Goal: Task Accomplishment & Management: Manage account settings

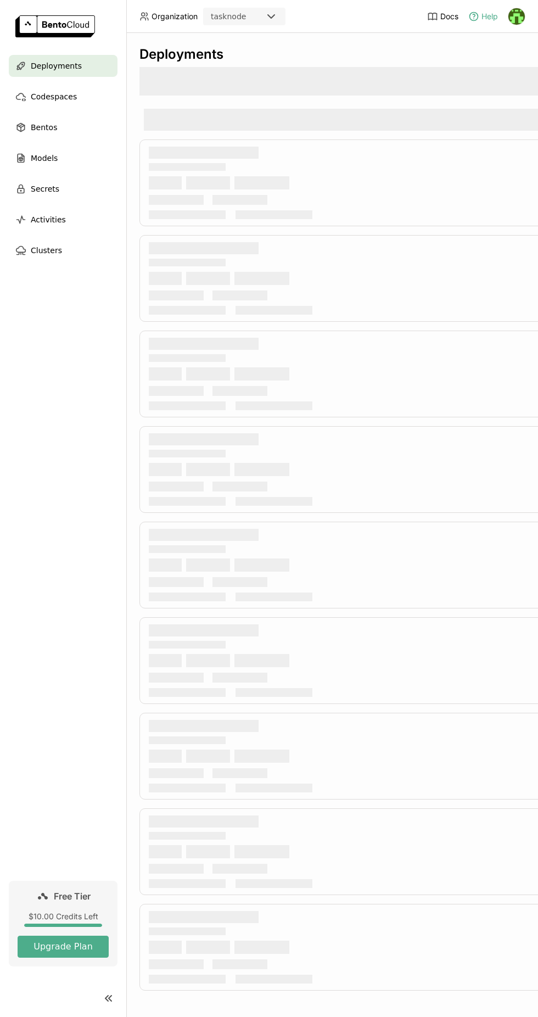
click at [489, 19] on span "Help" at bounding box center [490, 17] width 16 height 10
click at [516, 23] on img at bounding box center [517, 16] width 16 height 16
click at [488, 64] on link "Billing" at bounding box center [494, 57] width 63 height 15
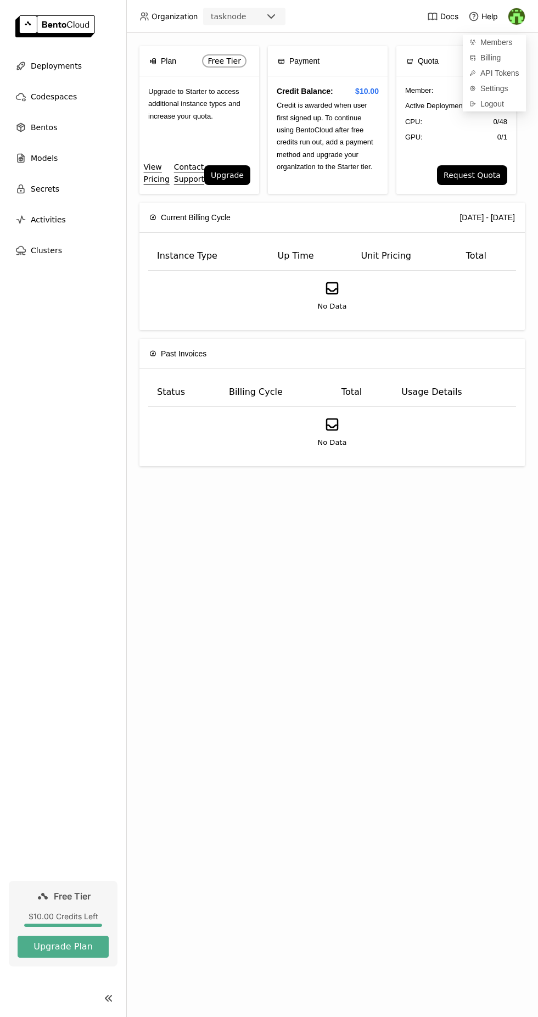
click at [423, 137] on div "GPU: 0 / 1" at bounding box center [456, 137] width 102 height 11
click at [520, 20] on img at bounding box center [517, 16] width 16 height 16
click at [480, 61] on link "Billing" at bounding box center [494, 57] width 63 height 15
click at [58, 949] on button "Upgrade Plan" at bounding box center [63, 947] width 91 height 22
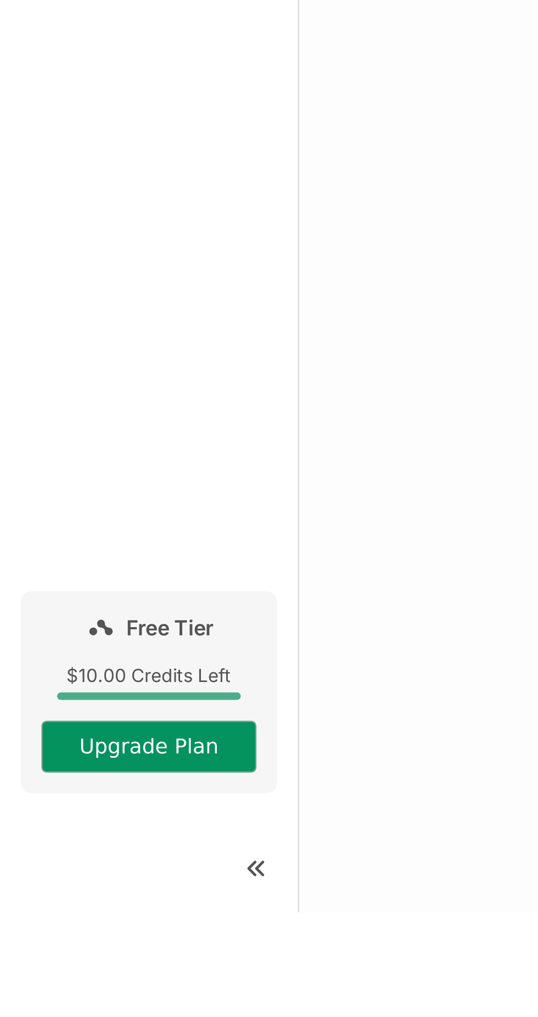
click at [60, 958] on button "Upgrade Plan" at bounding box center [63, 947] width 91 height 22
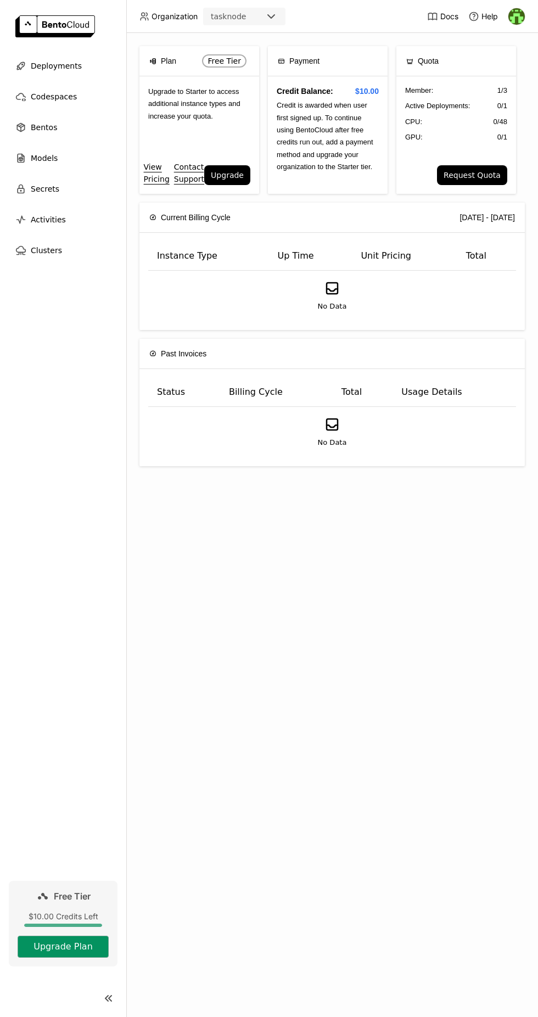
click at [69, 958] on button "Upgrade Plan" at bounding box center [63, 947] width 91 height 22
click at [60, 158] on div "Models" at bounding box center [63, 158] width 109 height 22
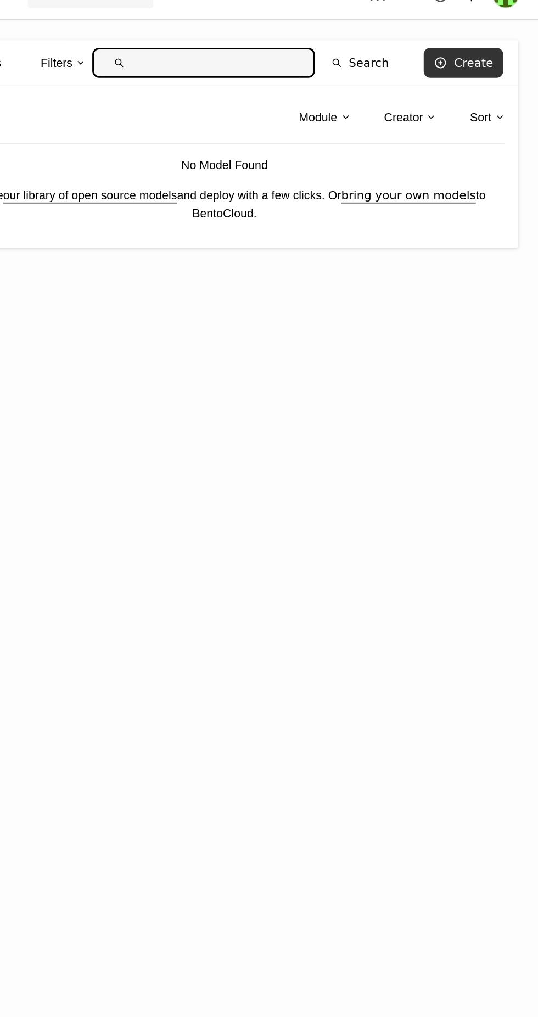
click at [489, 59] on div "Create" at bounding box center [496, 61] width 26 height 9
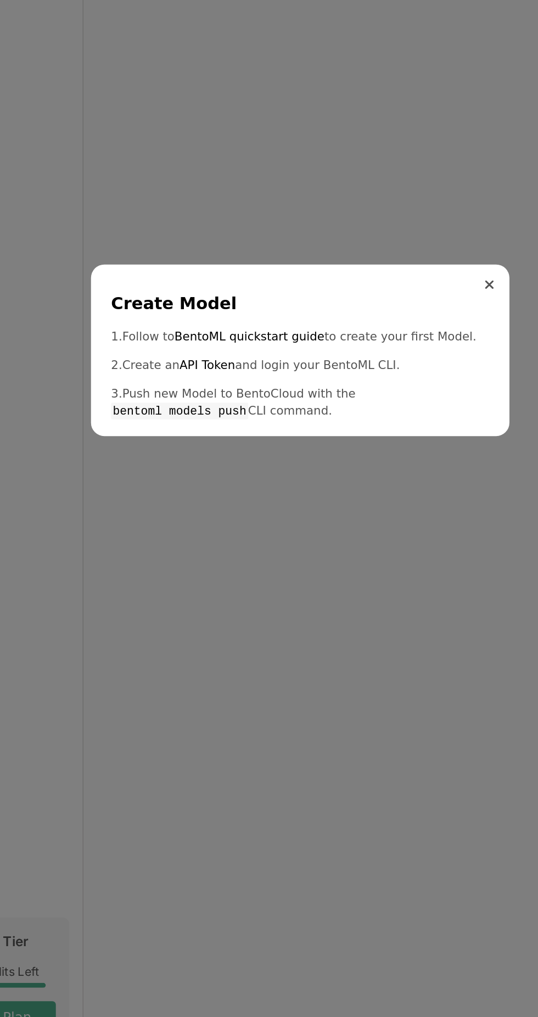
click at [392, 469] on button "Close" at bounding box center [393, 465] width 13 height 13
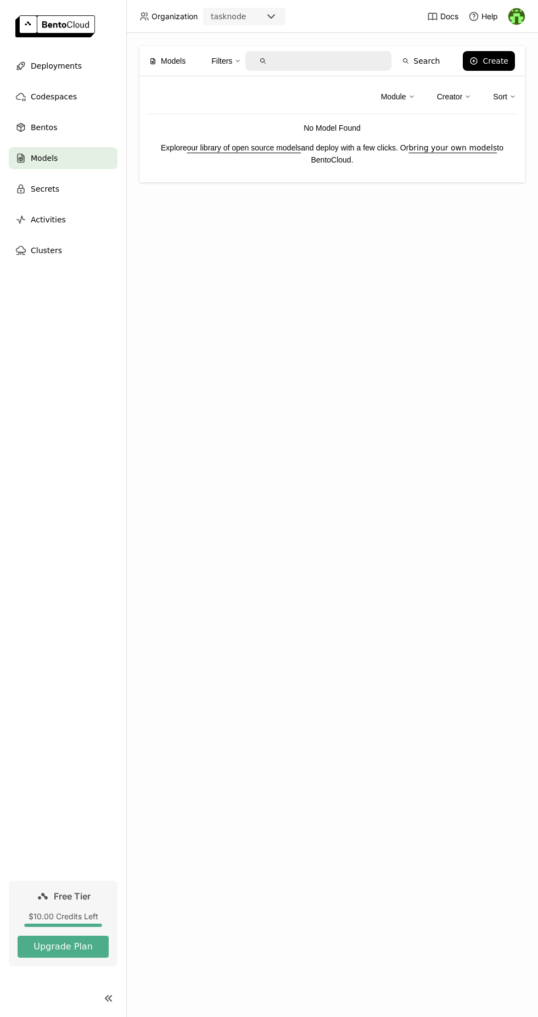
click at [56, 902] on span "Free Tier" at bounding box center [72, 896] width 37 height 11
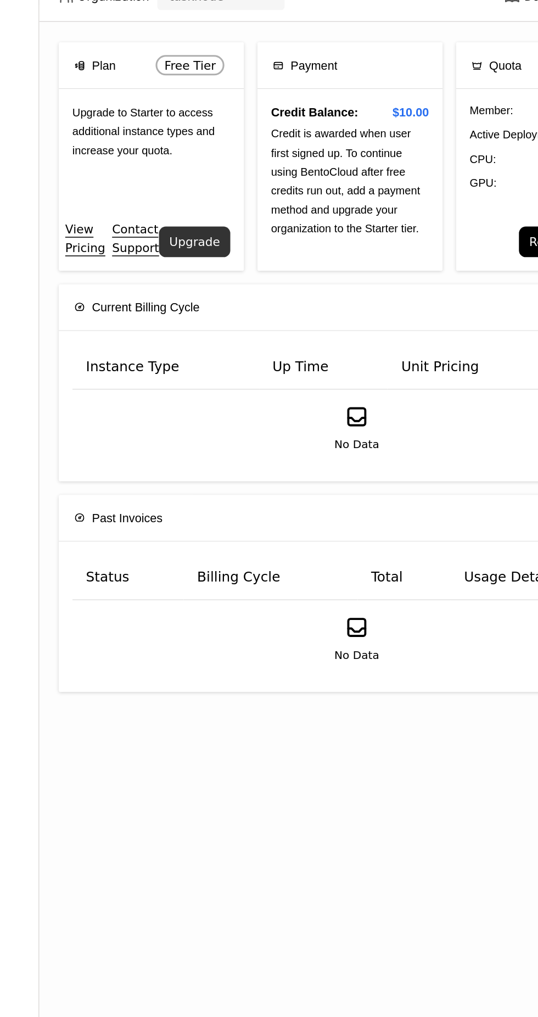
click at [226, 171] on button "Upgrade" at bounding box center [227, 175] width 46 height 20
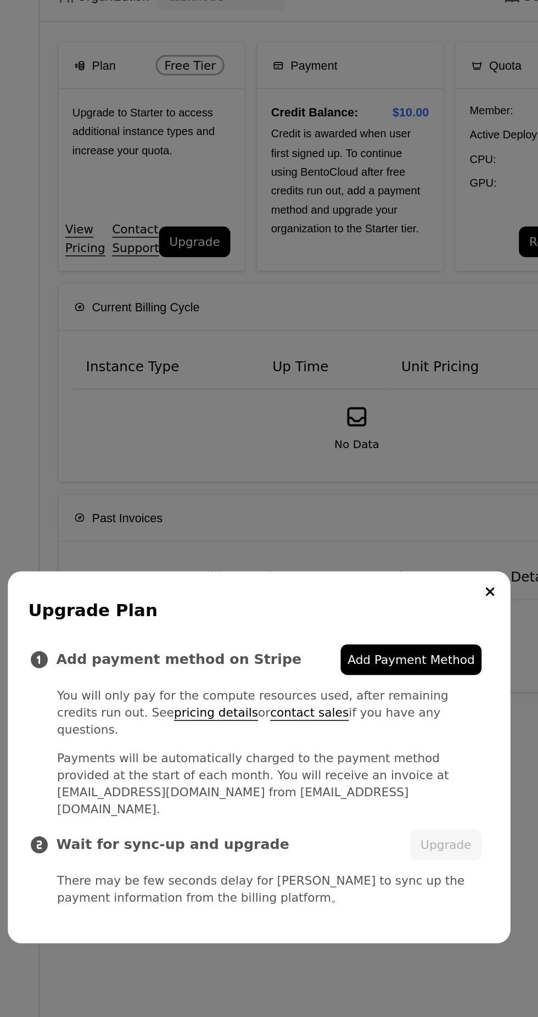
click at [374, 436] on link "Add Payment Method" at bounding box center [367, 446] width 91 height 20
click at [311, 302] on div "Upgrade Plan Add payment method on Stripe Add Payment Method You will only pay …" at bounding box center [269, 508] width 538 height 1017
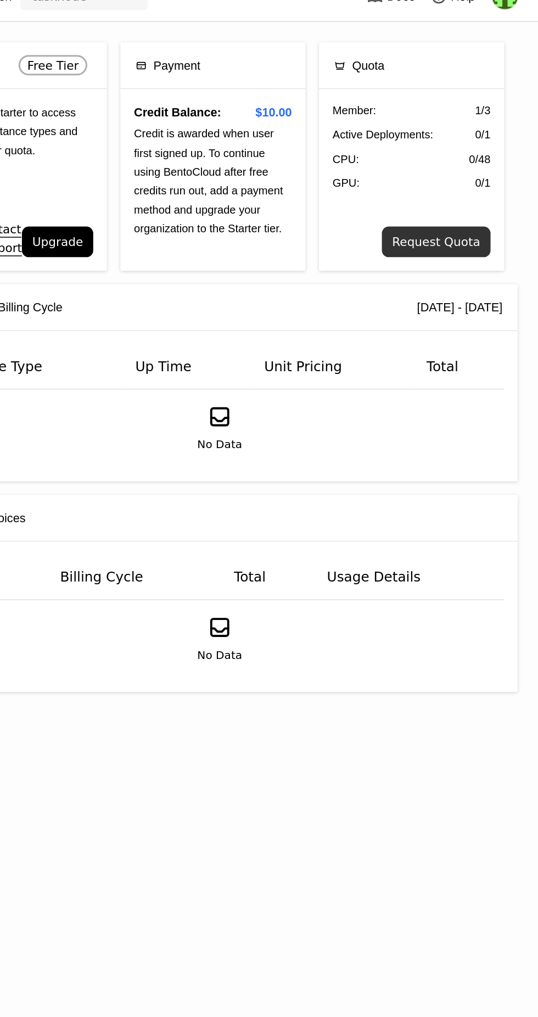
click at [469, 175] on button "Request Quota" at bounding box center [472, 175] width 70 height 20
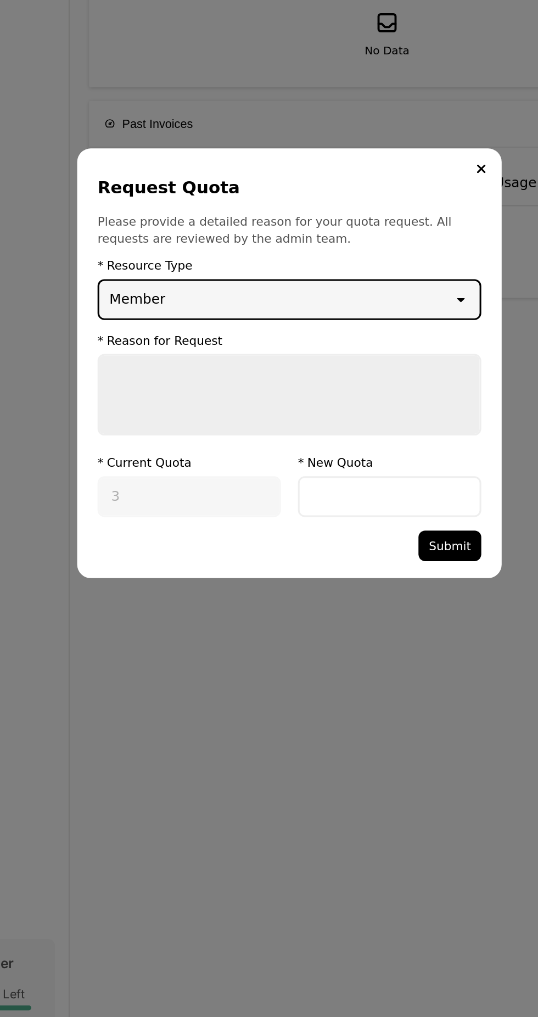
click at [324, 466] on div "Member" at bounding box center [260, 467] width 228 height 24
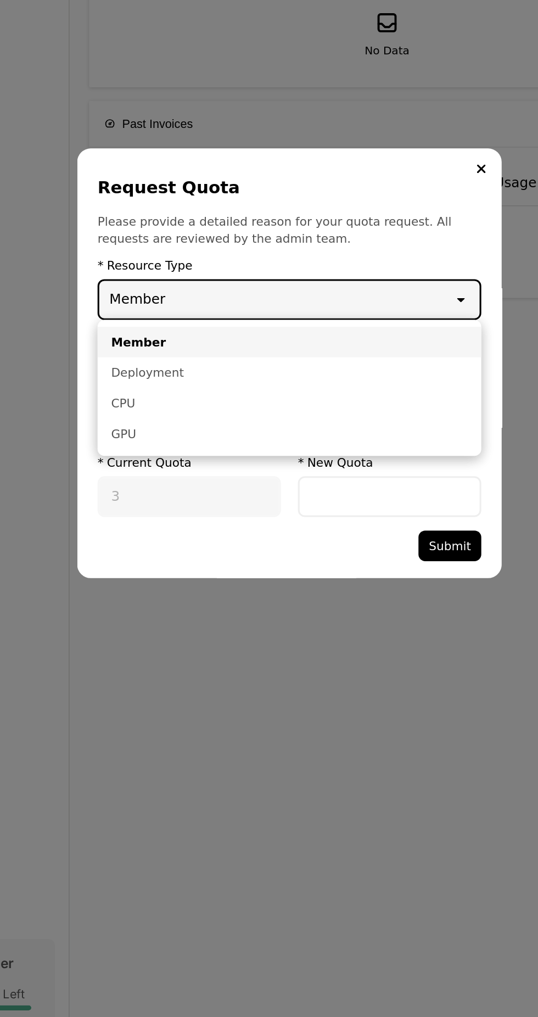
click at [238, 558] on div "GPU" at bounding box center [269, 554] width 231 height 11
type input "1"
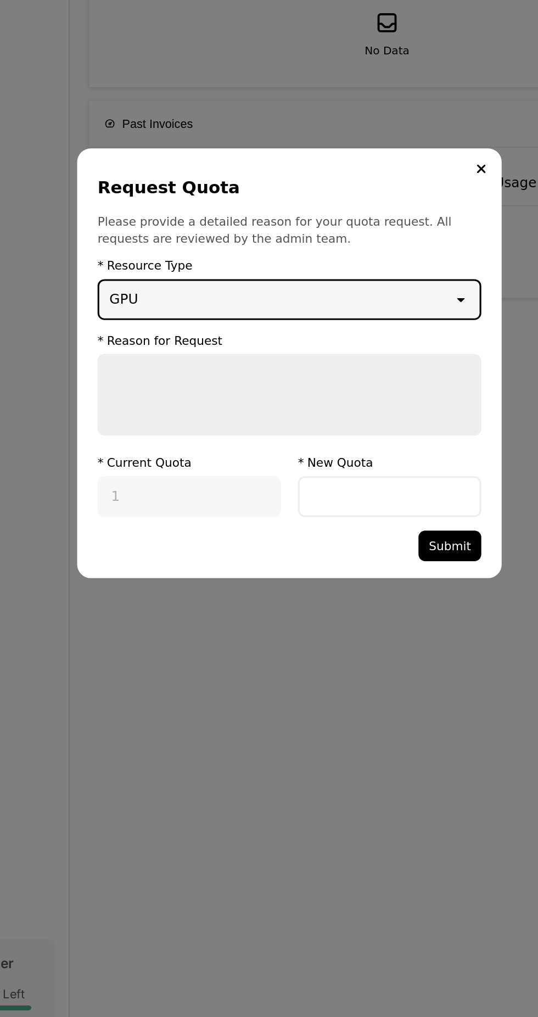
click at [286, 533] on textarea "dialog" at bounding box center [269, 529] width 246 height 51
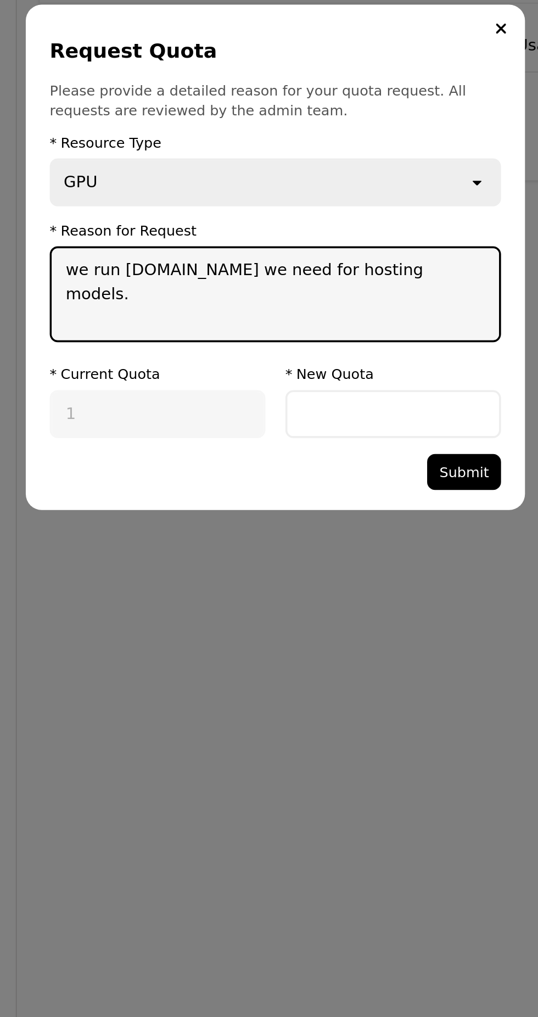
type textarea "we run [DOMAIN_NAME] we need for hosting models."
click at [342, 590] on input "dialog" at bounding box center [334, 595] width 116 height 24
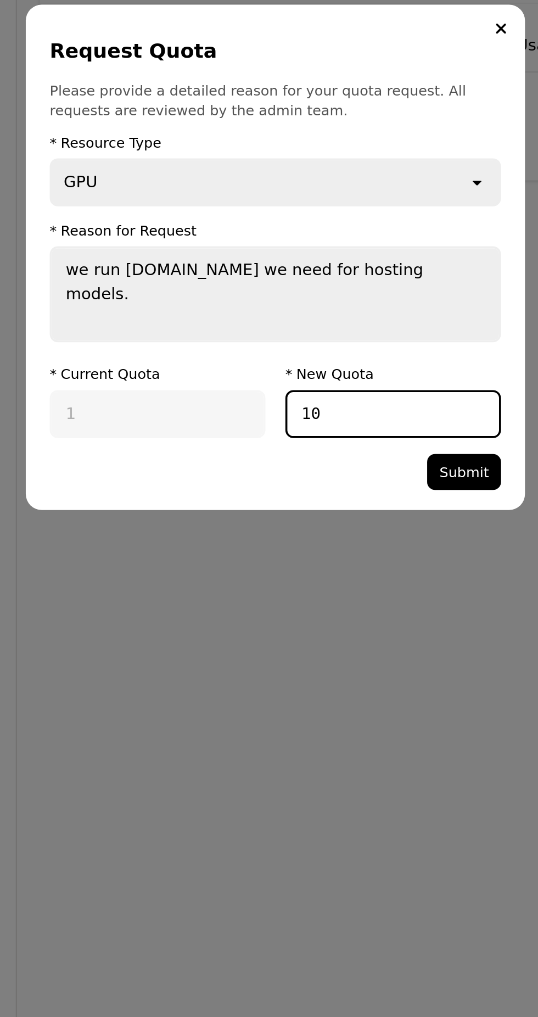
type input "1"
type input "5"
type input "10"
click at [377, 627] on button "Submit" at bounding box center [373, 627] width 41 height 20
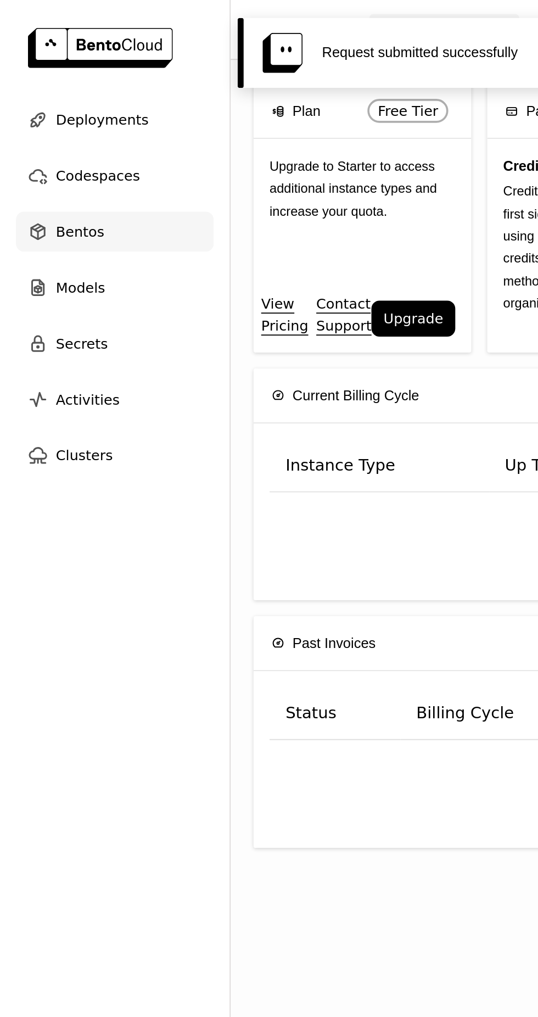
click at [33, 127] on span "Bentos" at bounding box center [44, 127] width 26 height 13
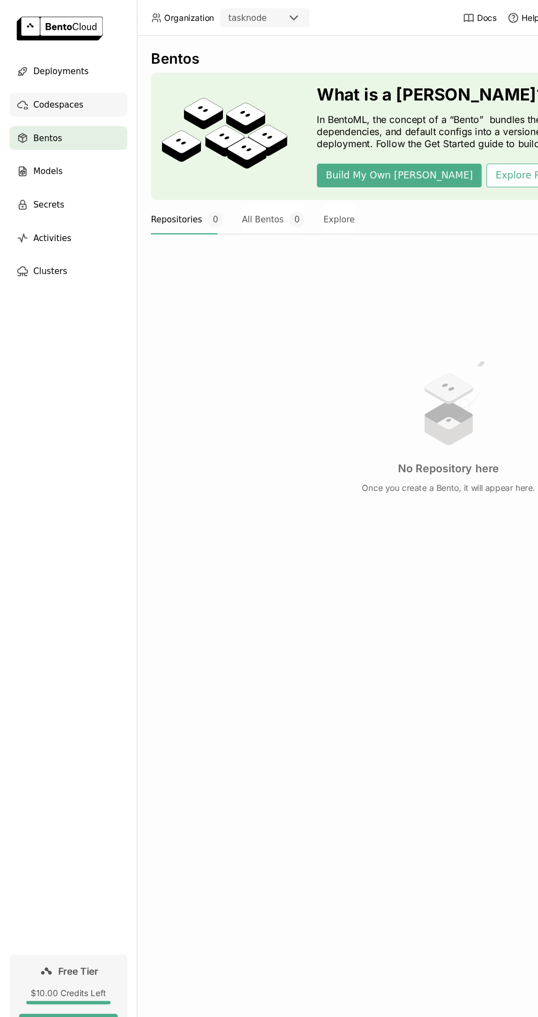
click at [94, 92] on div "Codespaces" at bounding box center [63, 97] width 109 height 22
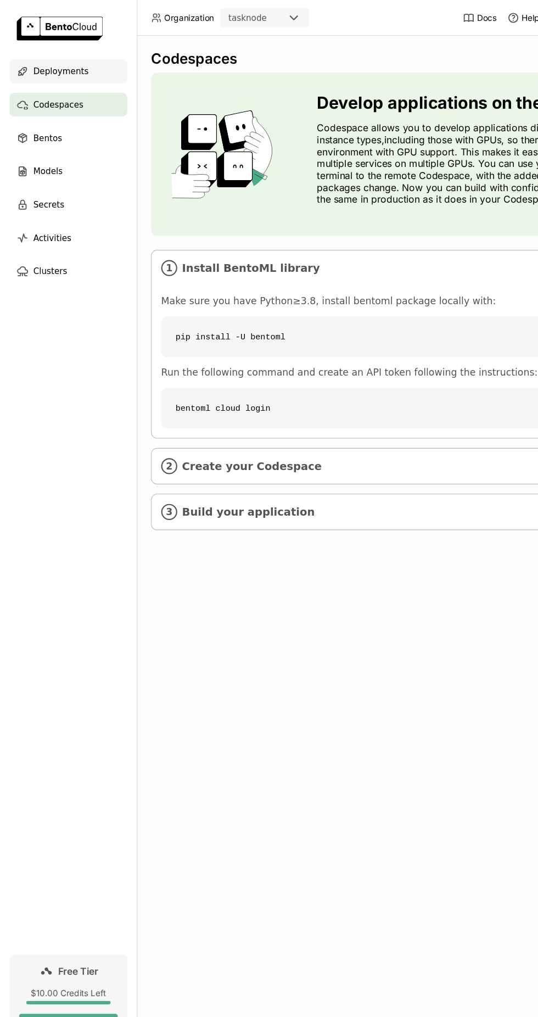
click at [80, 71] on div "Deployments" at bounding box center [63, 66] width 109 height 22
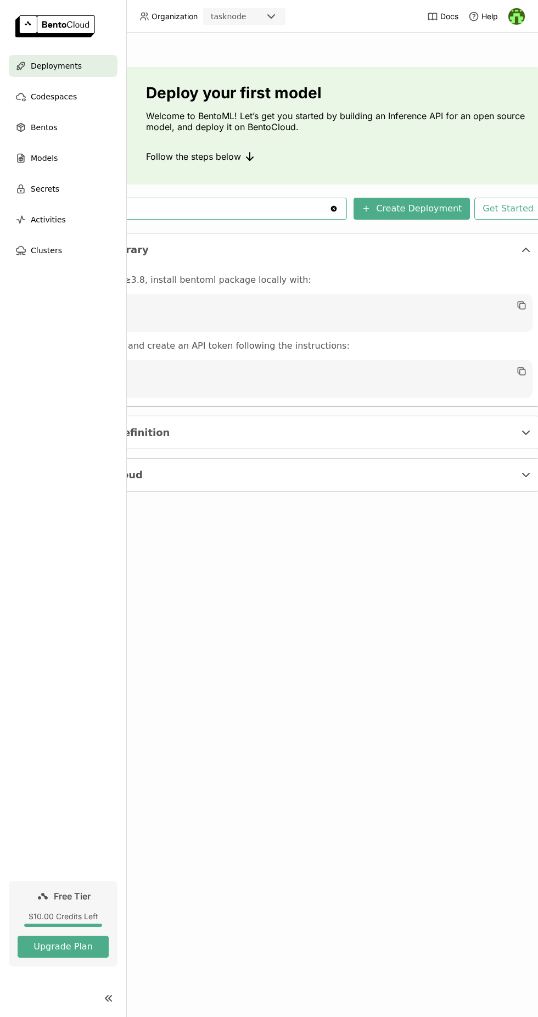
scroll to position [0, 143]
click at [425, 210] on button "Create Deployment" at bounding box center [416, 209] width 116 height 22
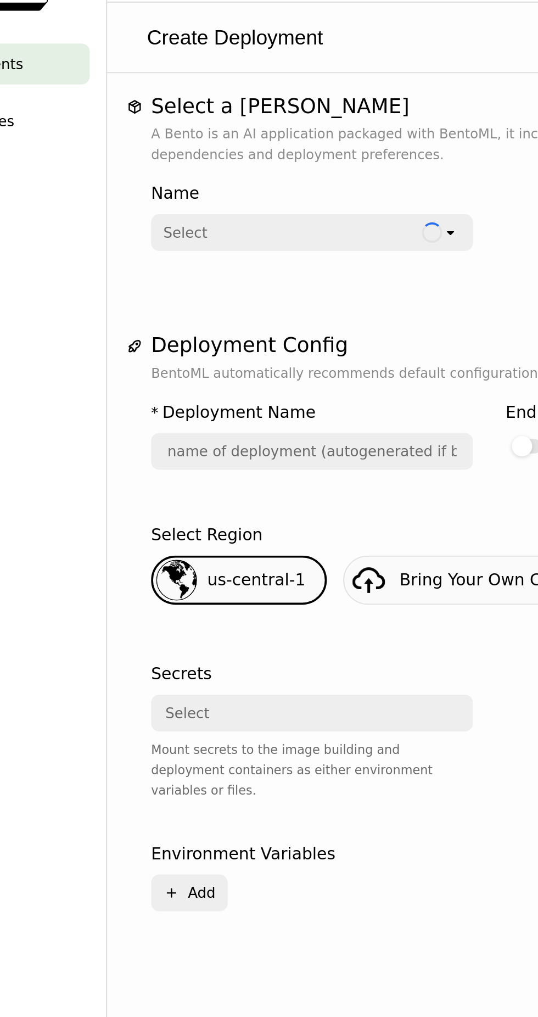
scroll to position [5, 0]
click at [289, 165] on div "Select" at bounding box center [224, 157] width 144 height 18
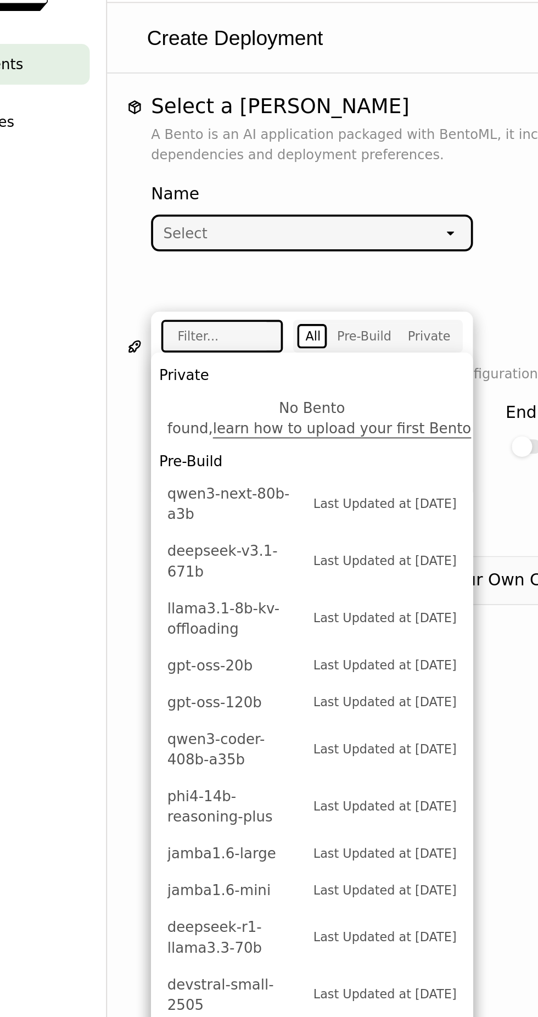
scroll to position [0, 0]
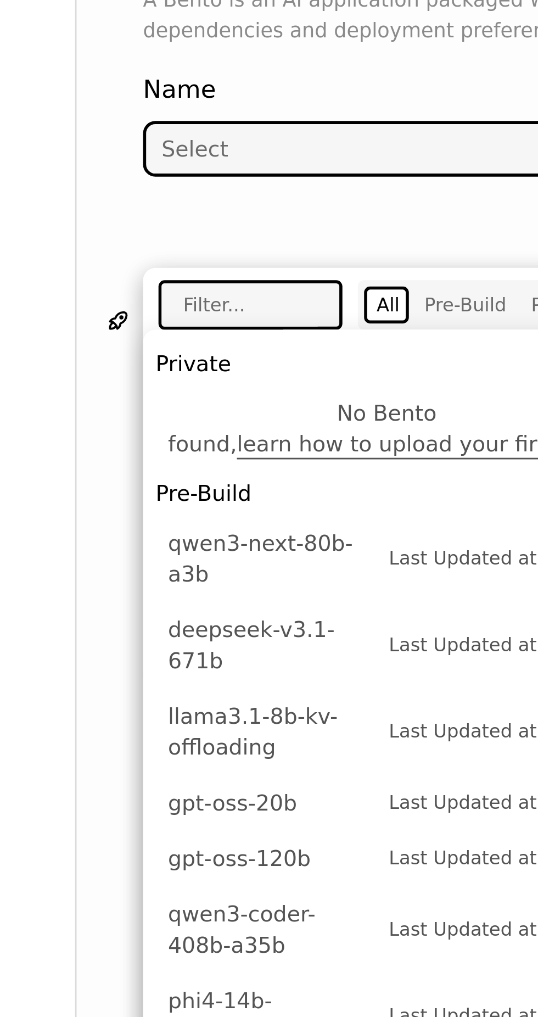
click at [218, 165] on div "Select" at bounding box center [229, 157] width 155 height 18
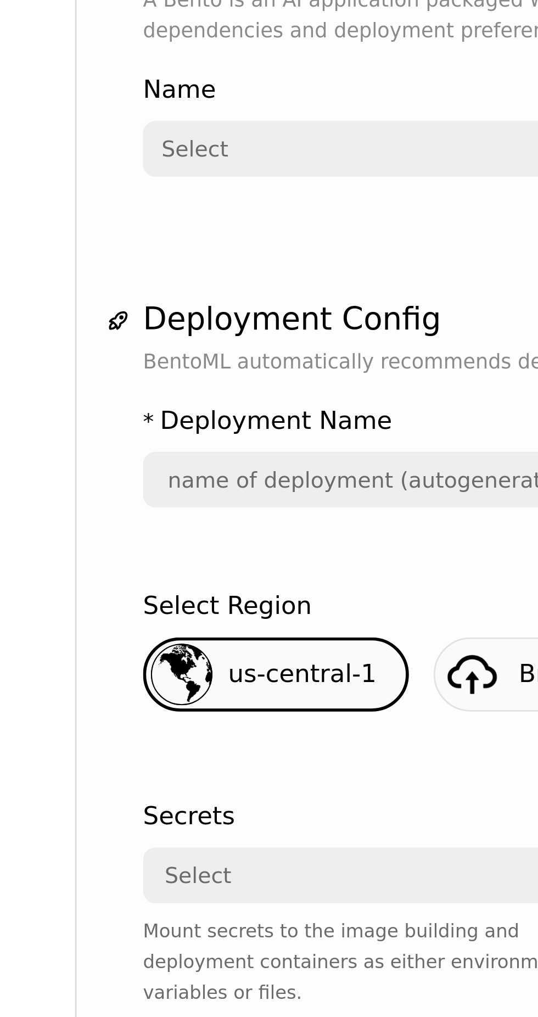
click at [237, 165] on div "Select" at bounding box center [229, 157] width 155 height 18
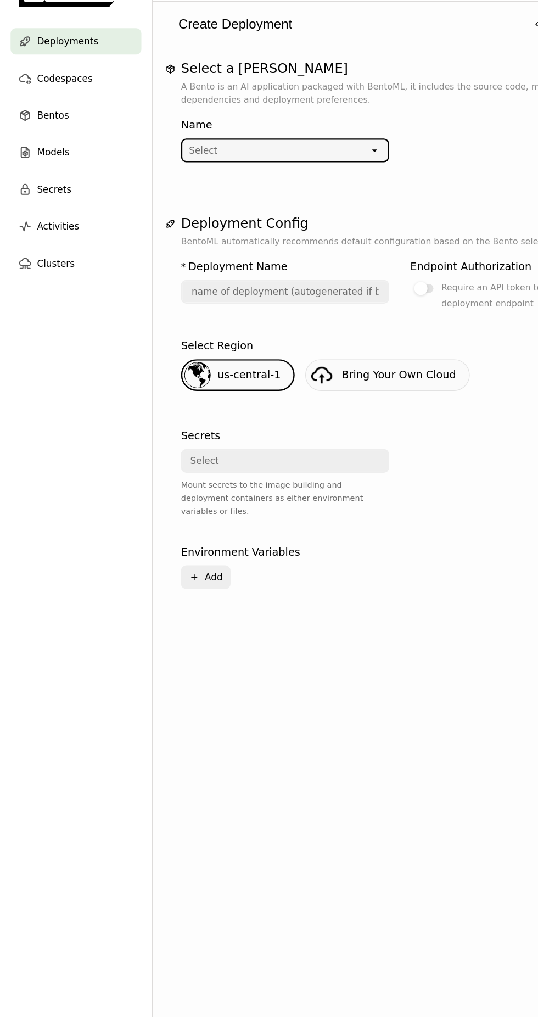
click at [272, 165] on div "Select" at bounding box center [229, 157] width 155 height 18
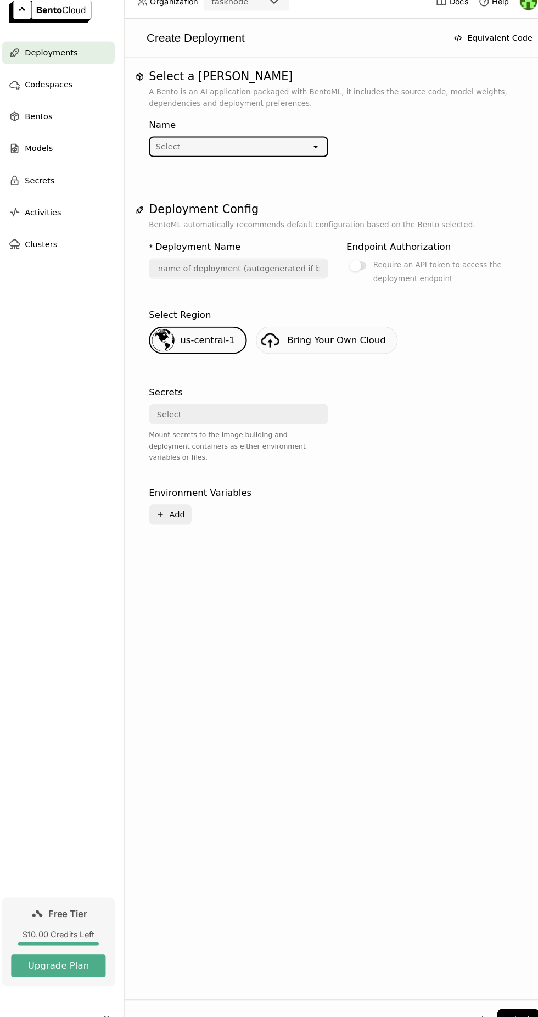
click at [269, 165] on div "Select" at bounding box center [229, 157] width 155 height 18
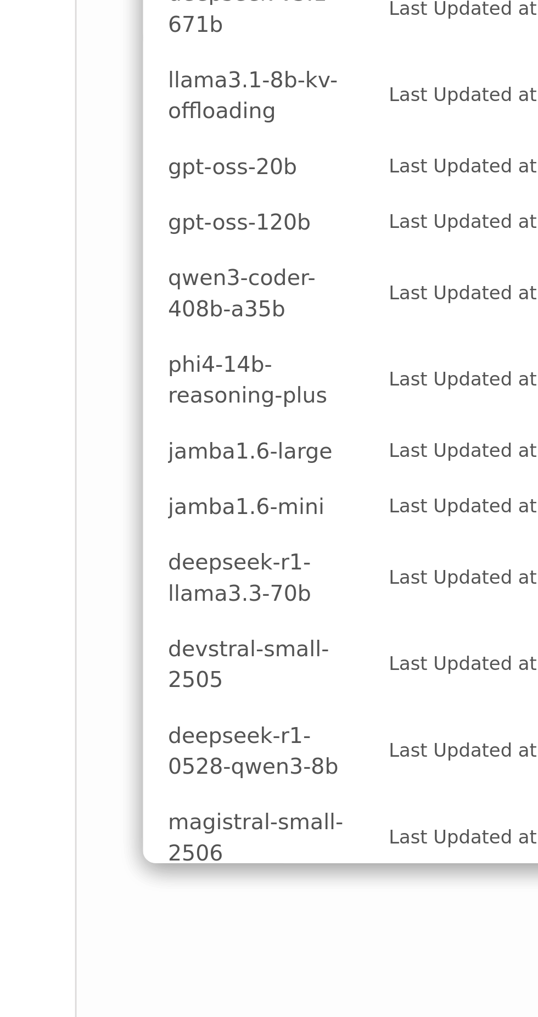
scroll to position [2, 0]
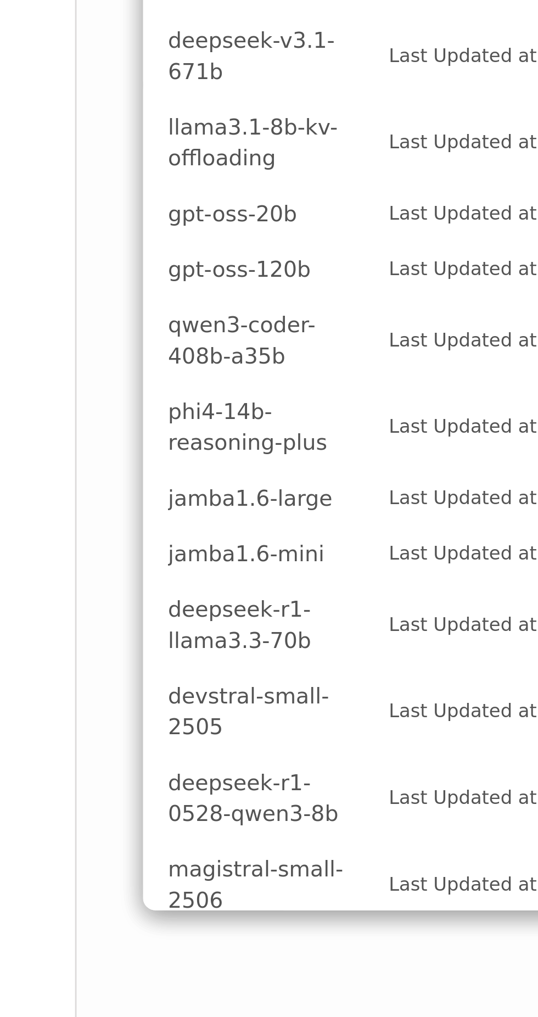
click at [218, 404] on span "gpt-oss-120b" at bounding box center [195, 408] width 73 height 11
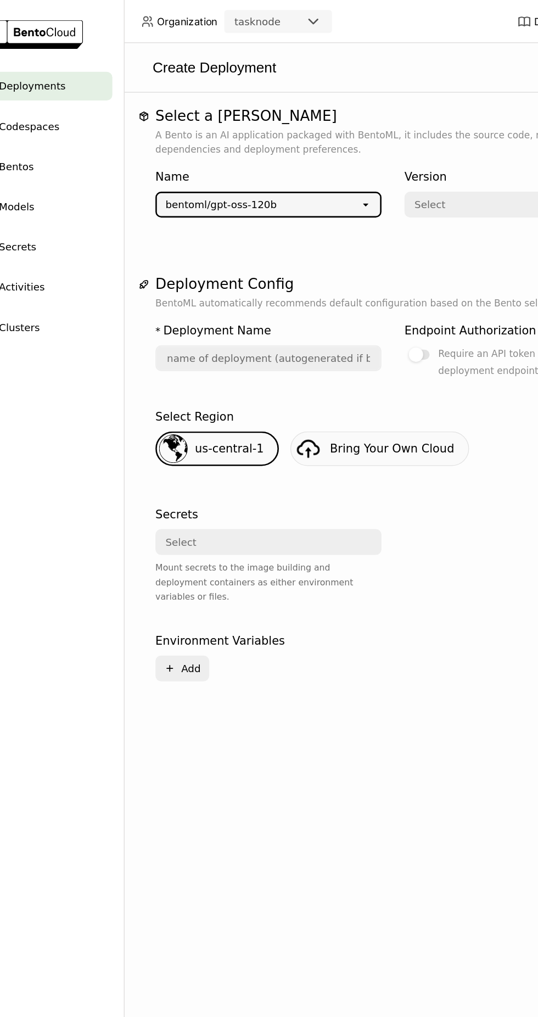
scroll to position [1, 0]
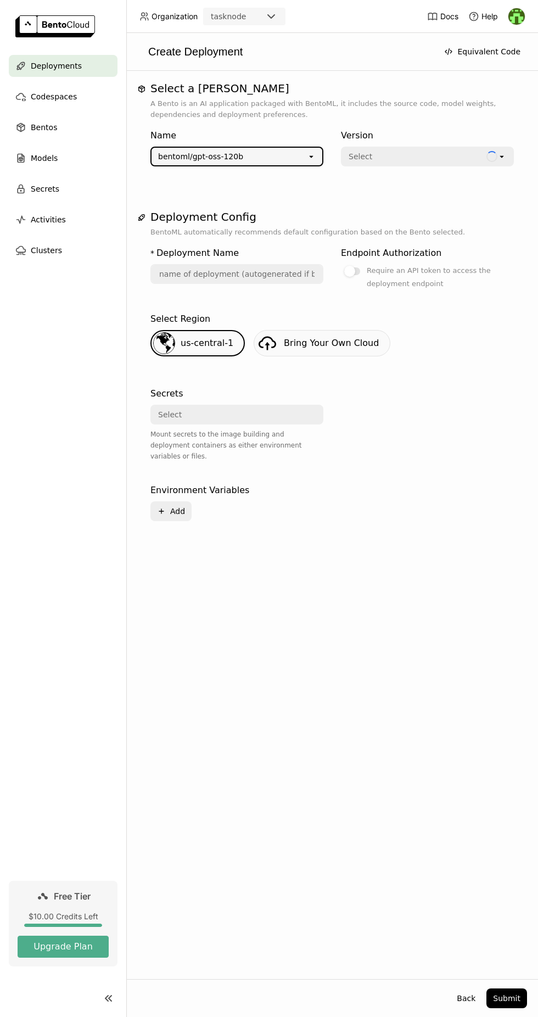
type input "gpt-oss-120-b-zis6"
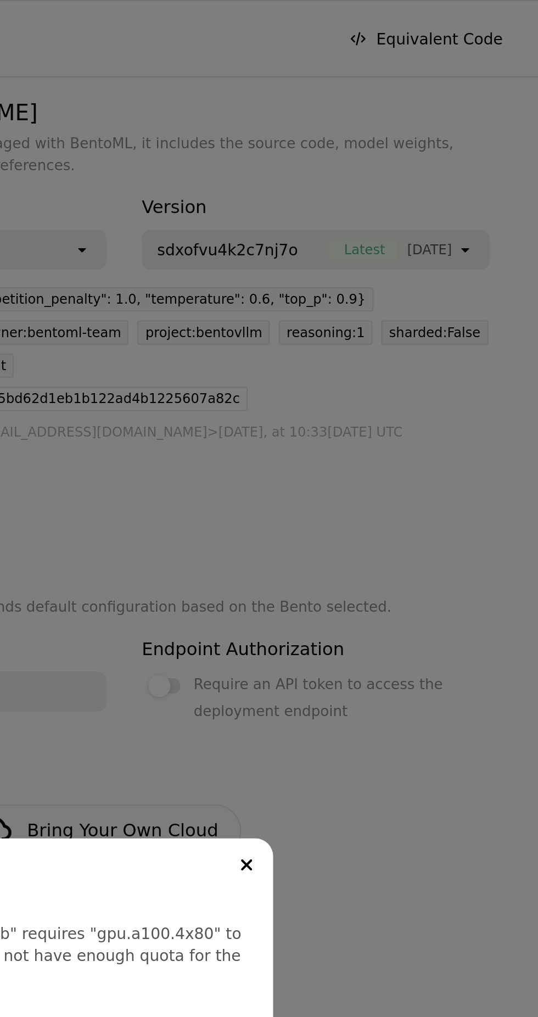
scroll to position [0, 0]
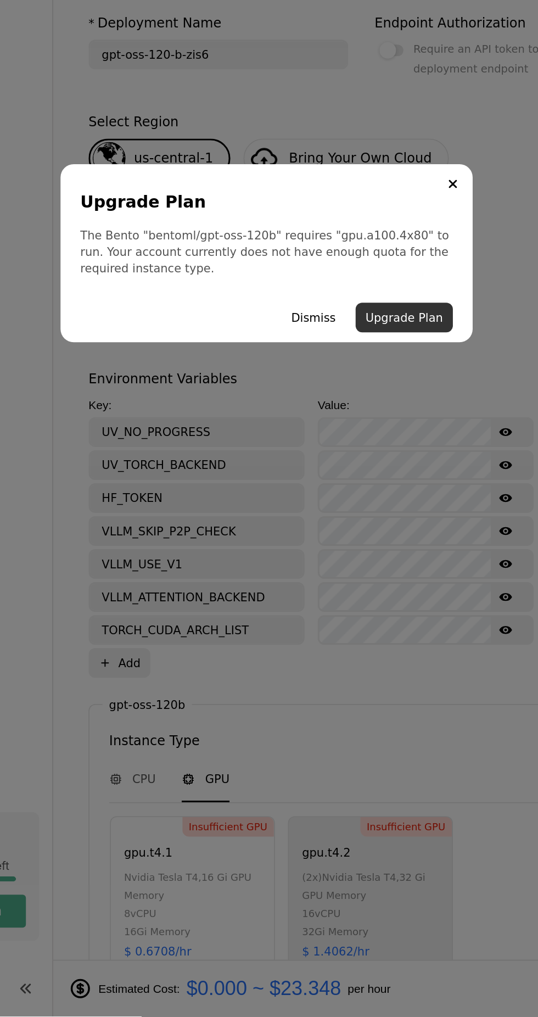
click at [366, 553] on button "Upgrade Plan" at bounding box center [360, 552] width 65 height 20
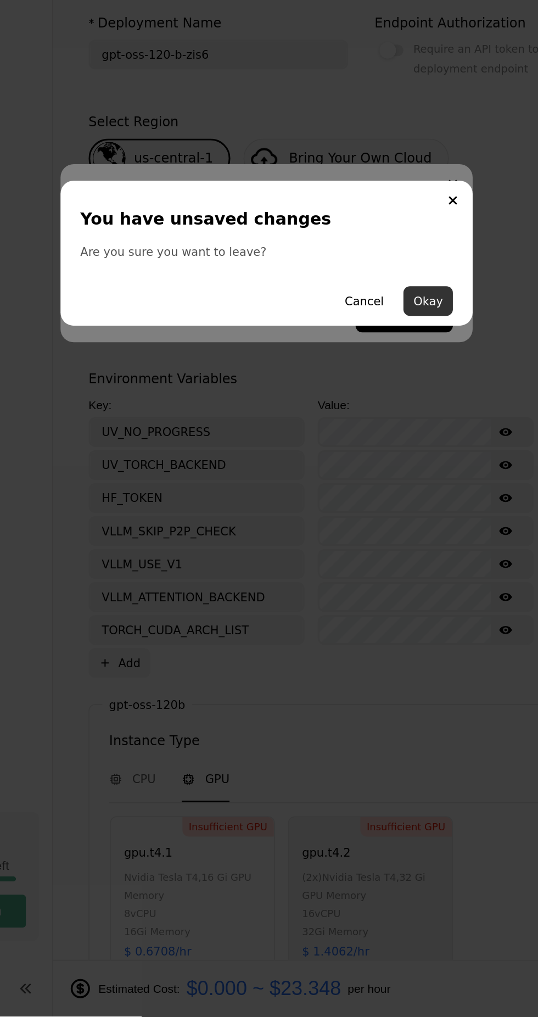
click at [376, 539] on button "Okay" at bounding box center [376, 541] width 33 height 20
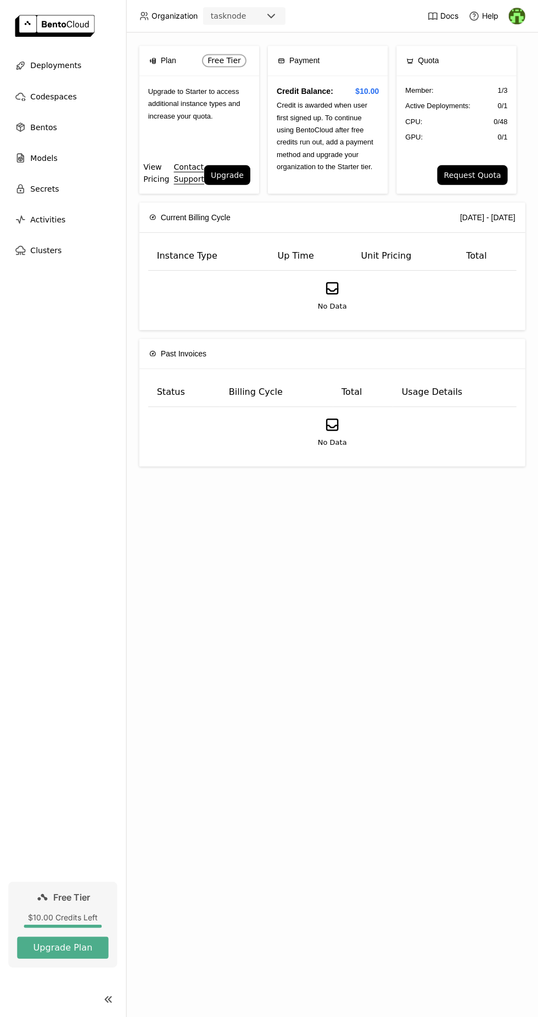
click at [155, 179] on link "View Pricing" at bounding box center [157, 173] width 26 height 24
click at [223, 171] on button "Upgrade" at bounding box center [227, 175] width 46 height 20
